Goal: Task Accomplishment & Management: Manage account settings

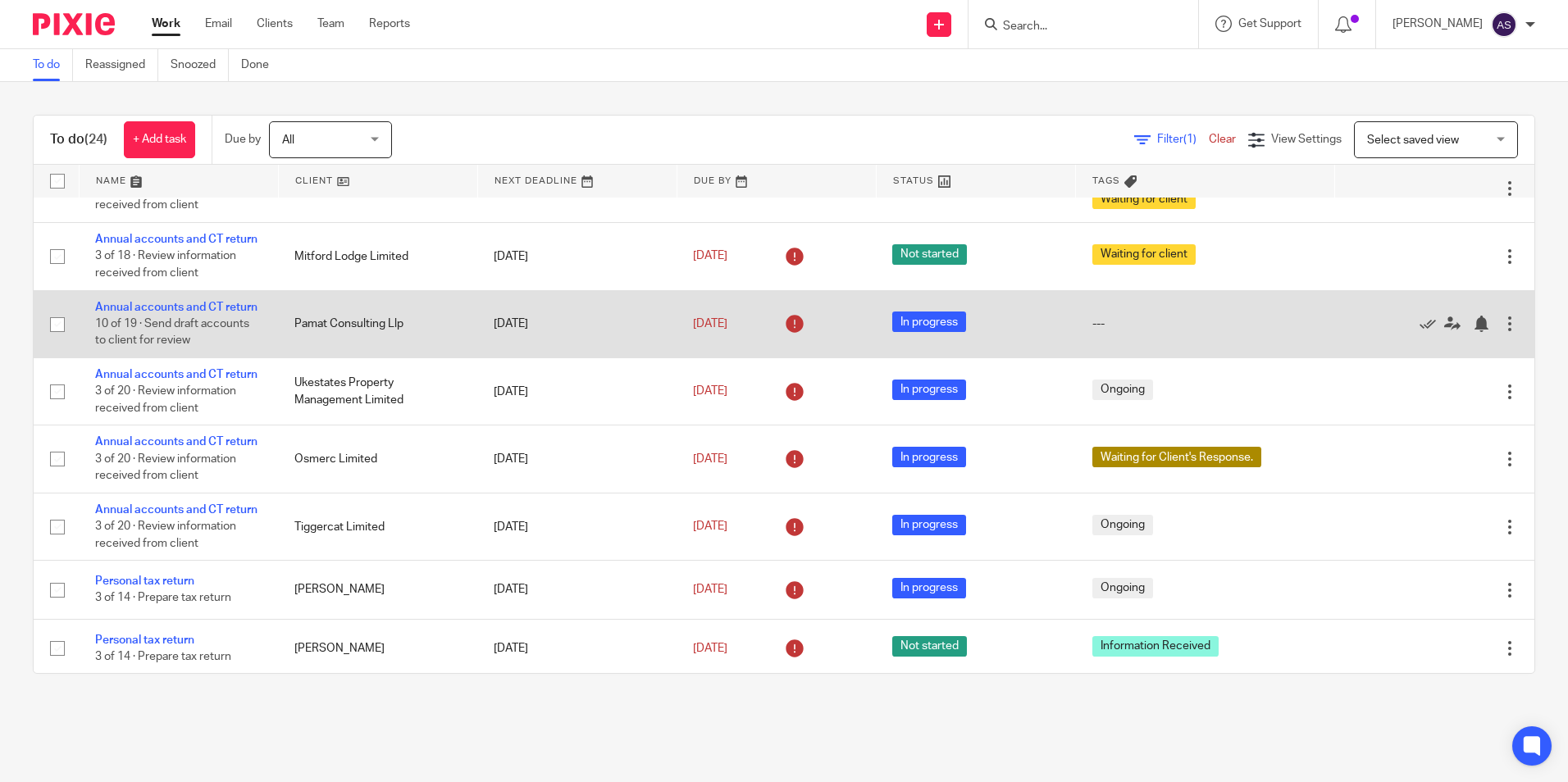
scroll to position [410, 0]
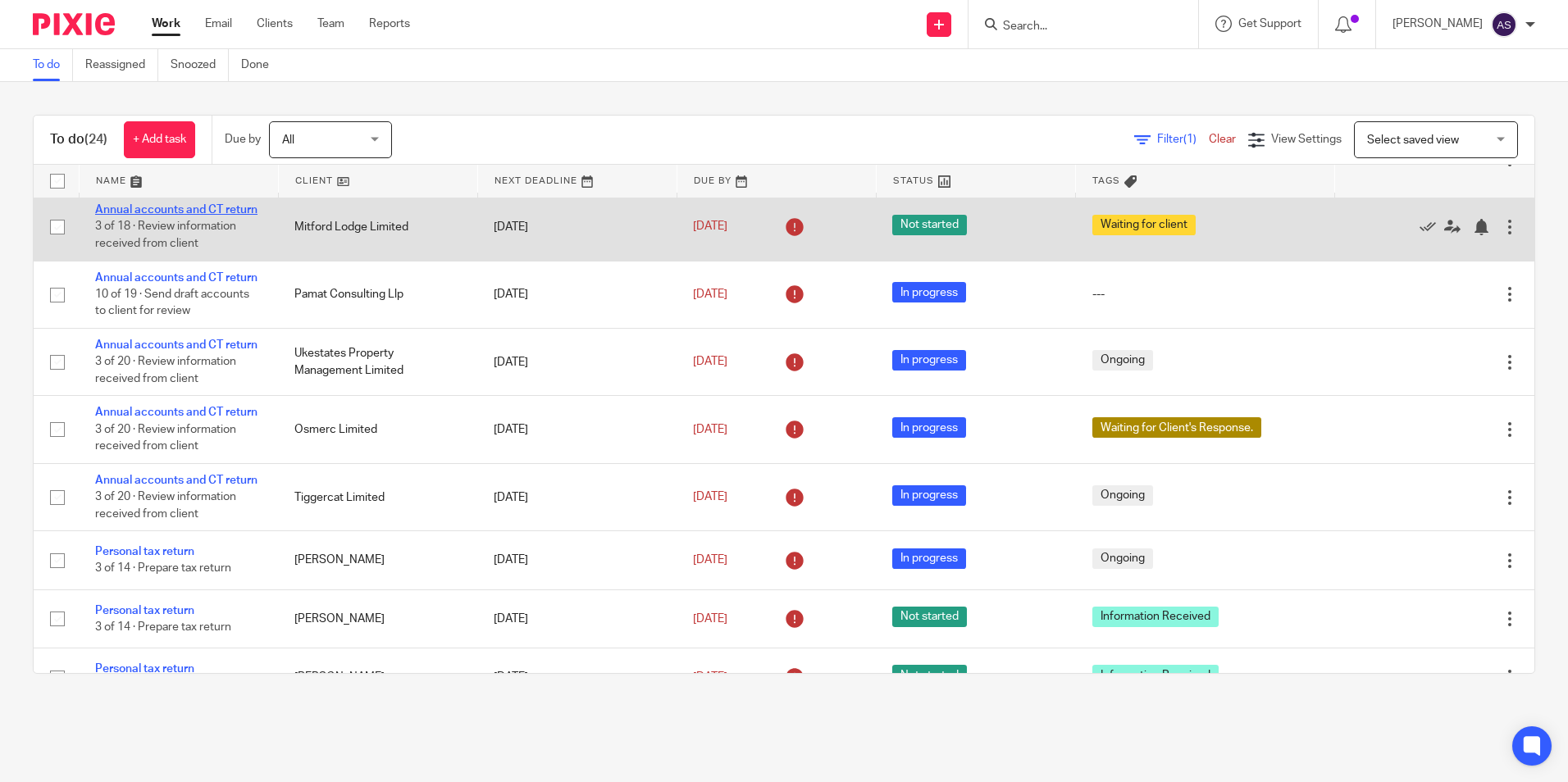
click at [167, 216] on link "Annual accounts and CT return" at bounding box center [176, 210] width 162 height 12
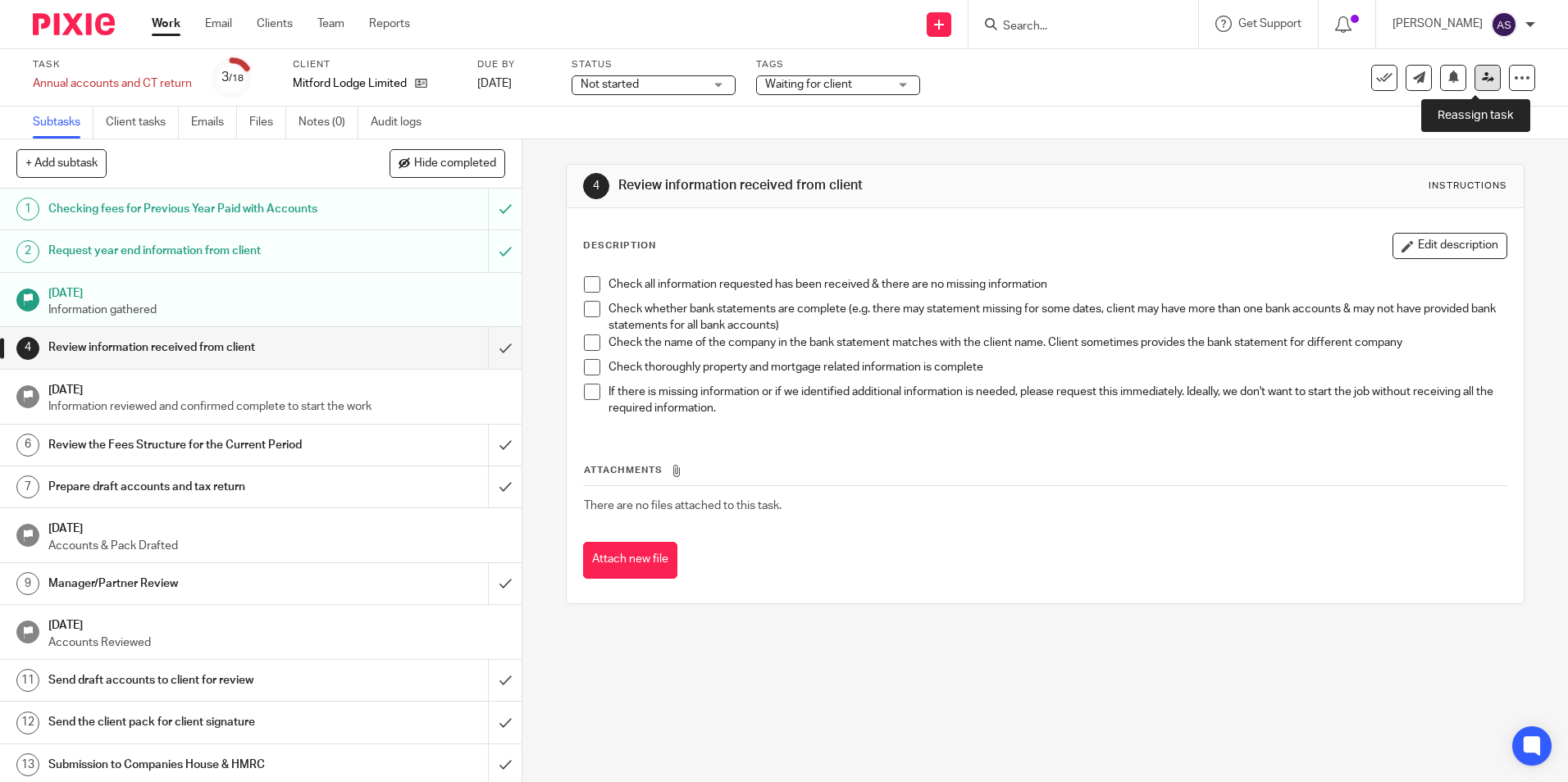
click at [1482, 85] on link at bounding box center [1488, 78] width 26 height 26
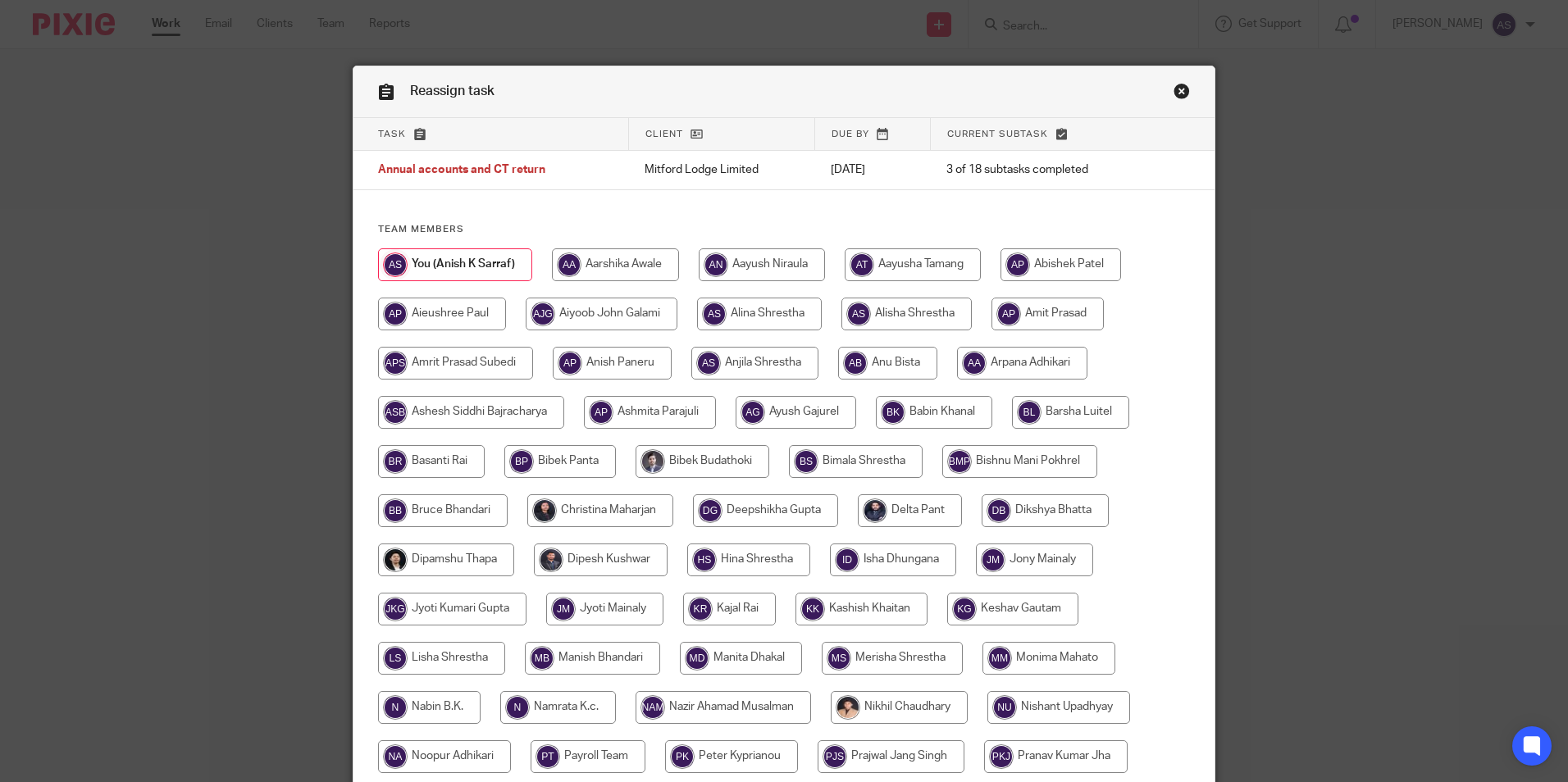
scroll to position [328, 0]
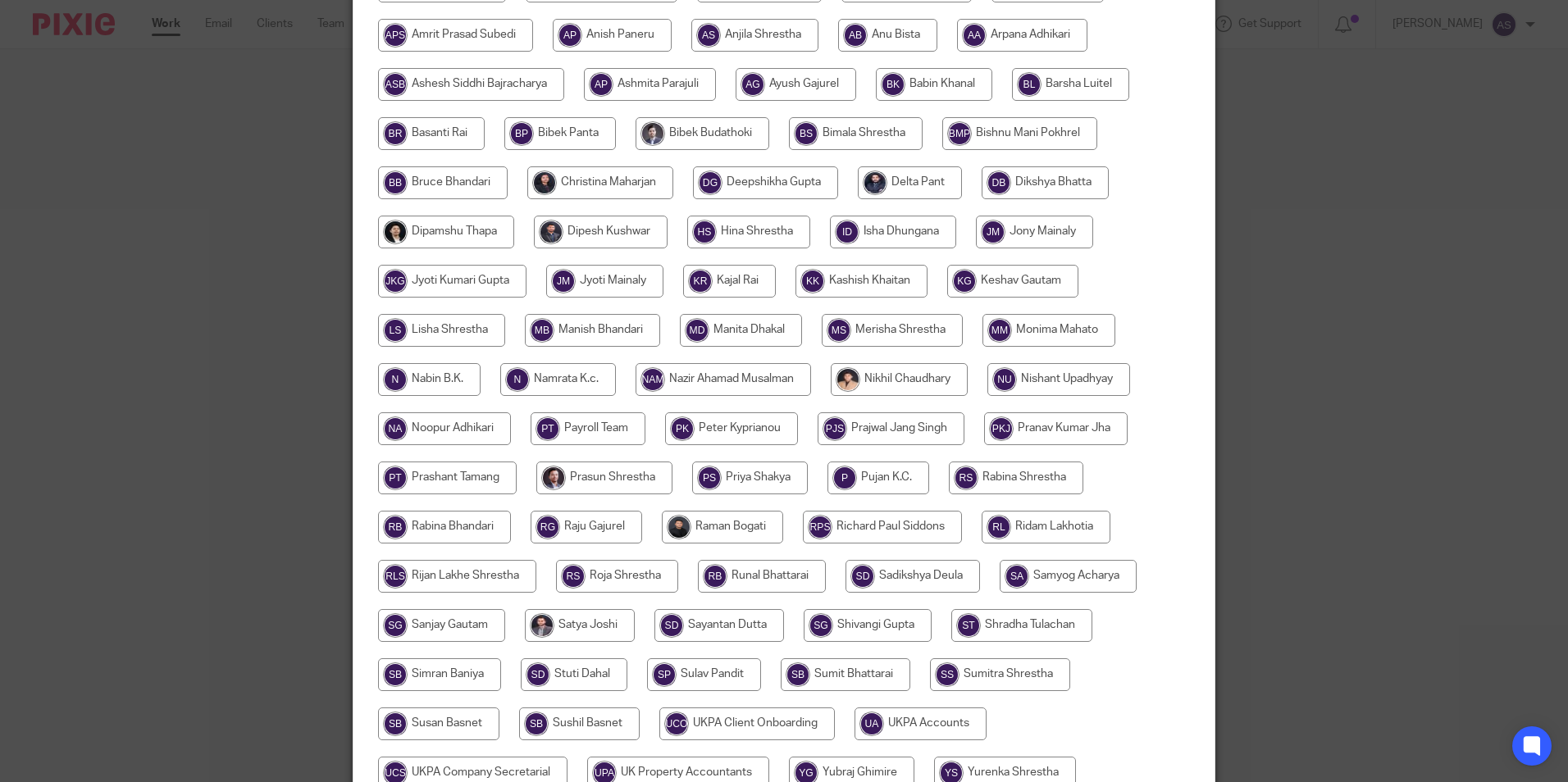
click at [600, 581] on input "radio" at bounding box center [617, 576] width 123 height 33
radio input "true"
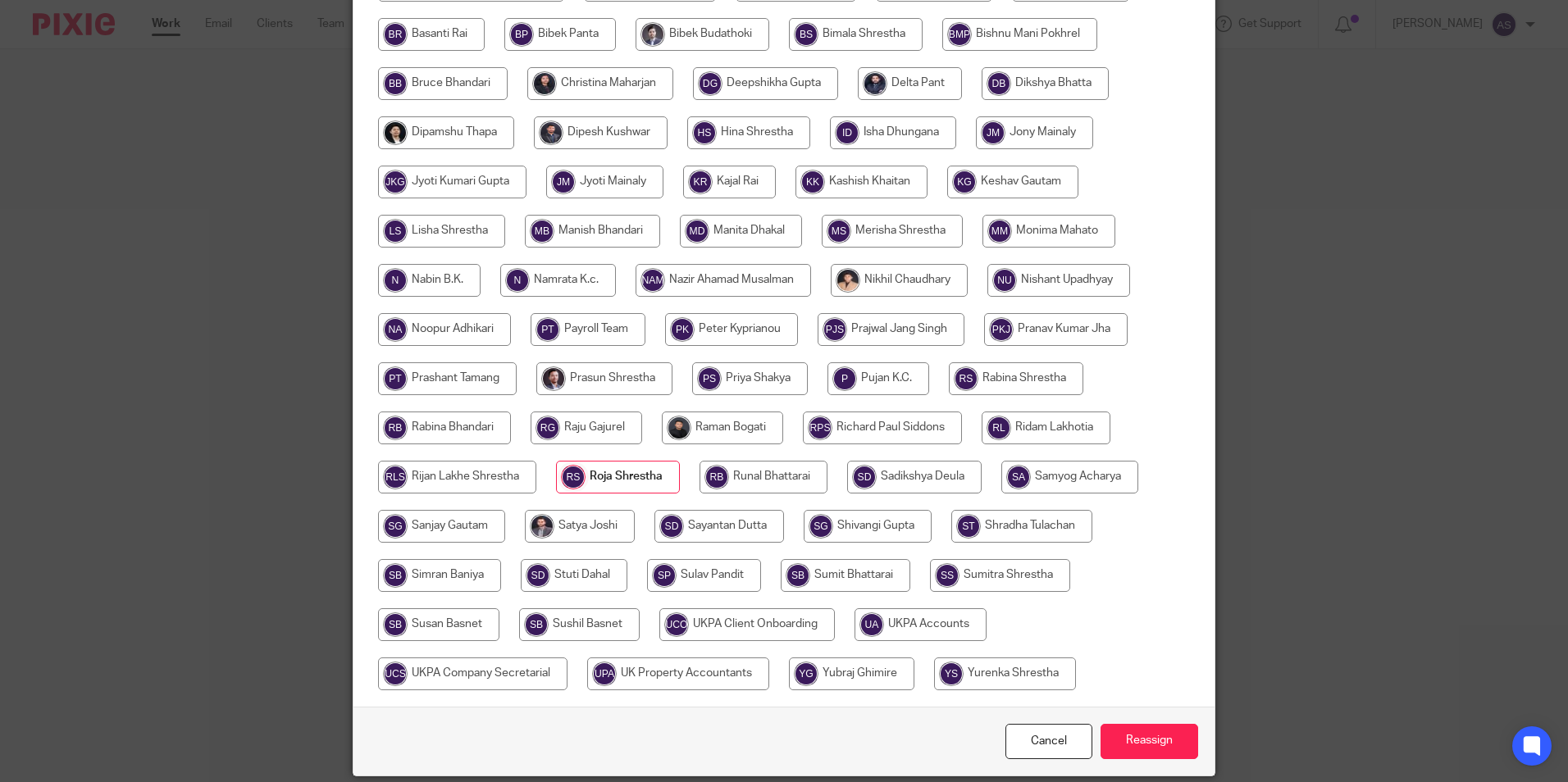
scroll to position [487, 0]
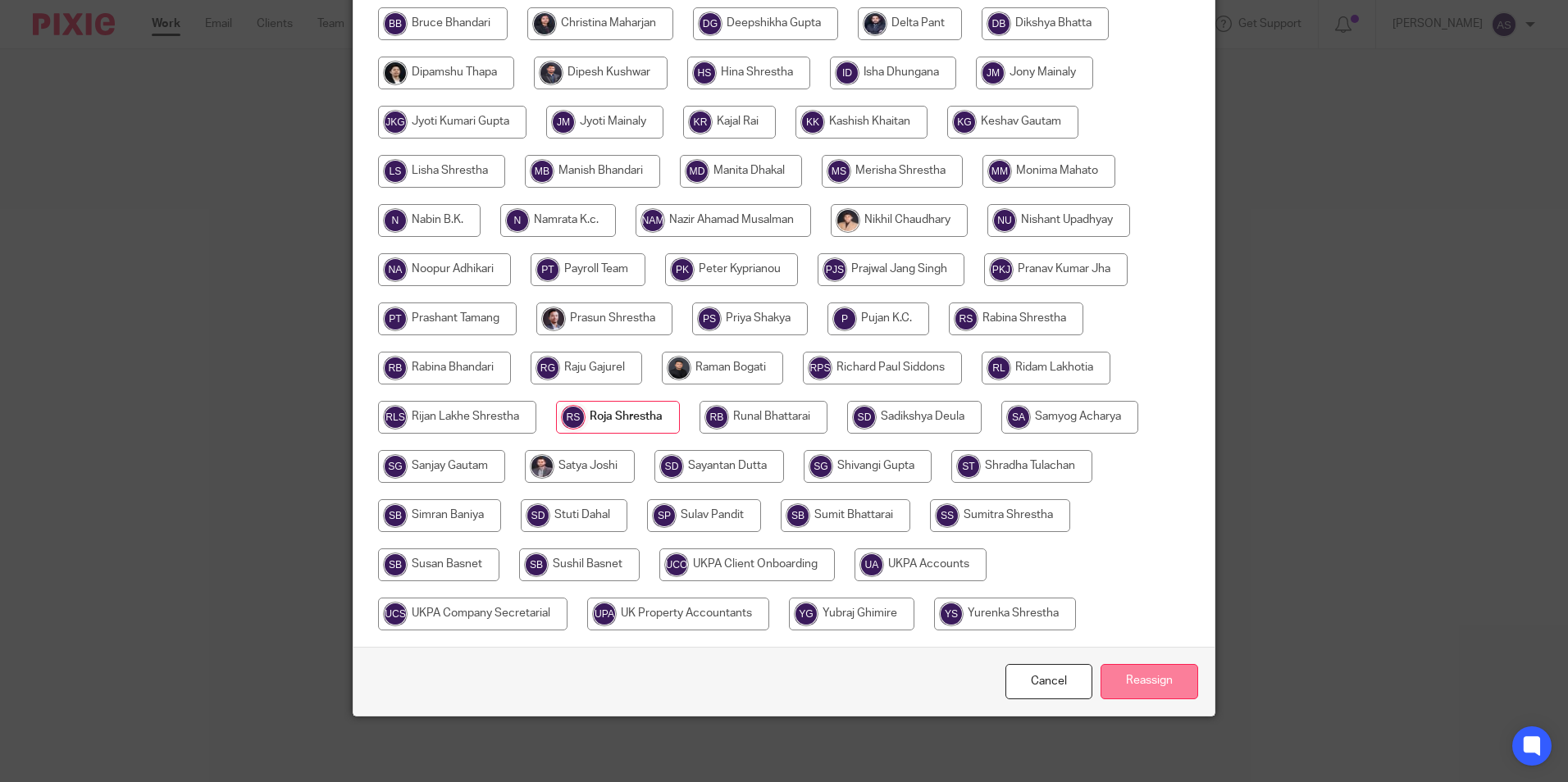
click at [1132, 670] on input "Reassign" at bounding box center [1149, 682] width 97 height 36
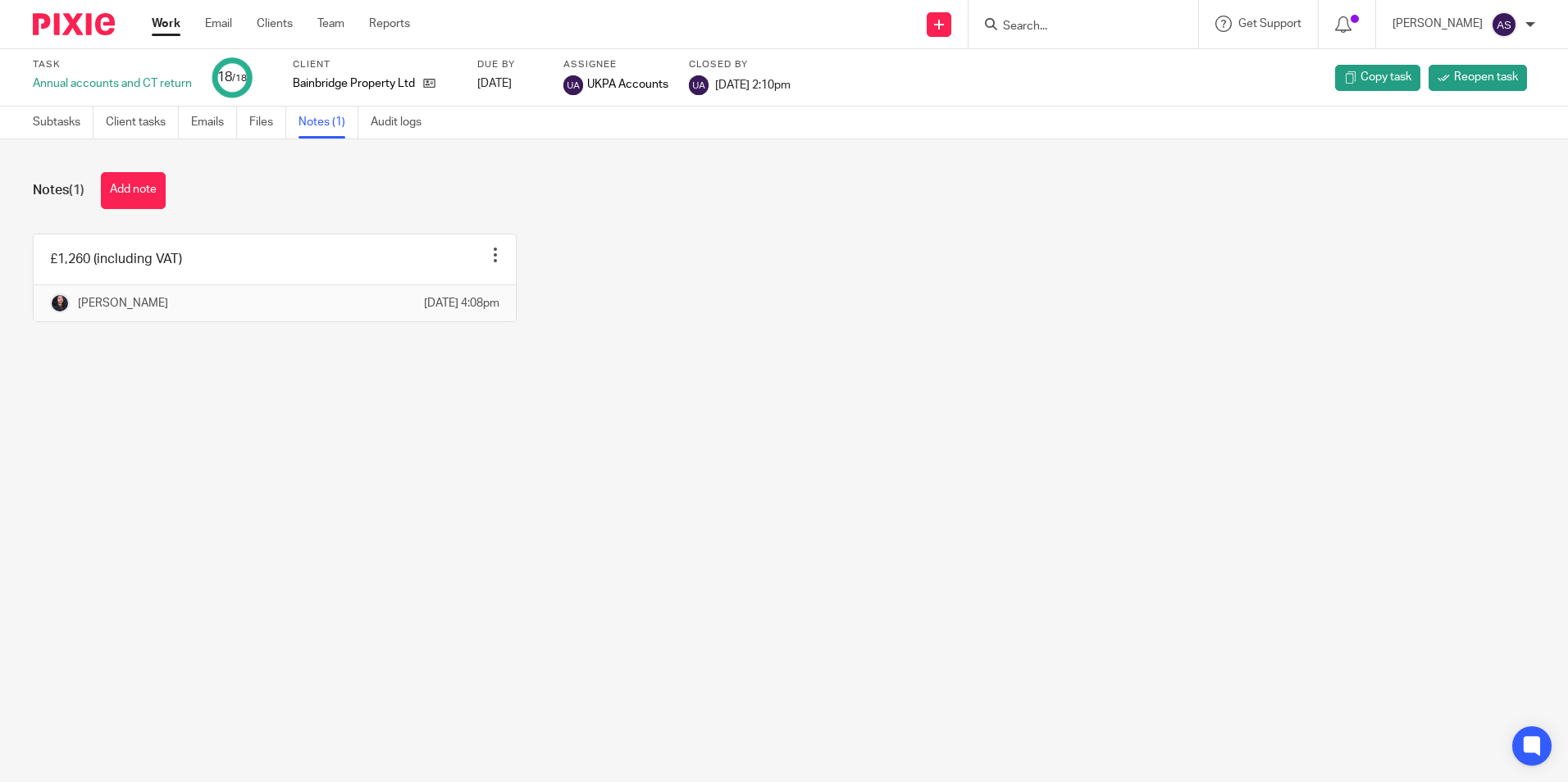
click at [371, 577] on main "Task Annual accounts and CT return 18 /18 Client Bainbridge Property Ltd Due by…" at bounding box center [784, 391] width 1568 height 782
click at [282, 380] on div "Notes (1) Add note £1,260 (including VAT) Edit note Delete note [PERSON_NAME] […" at bounding box center [784, 260] width 1568 height 240
click at [593, 347] on div "£1,260 (including VAT) Edit note Delete note [PERSON_NAME] [DATE] 4:08pm" at bounding box center [771, 290] width 1528 height 113
